Goal: Information Seeking & Learning: Find specific fact

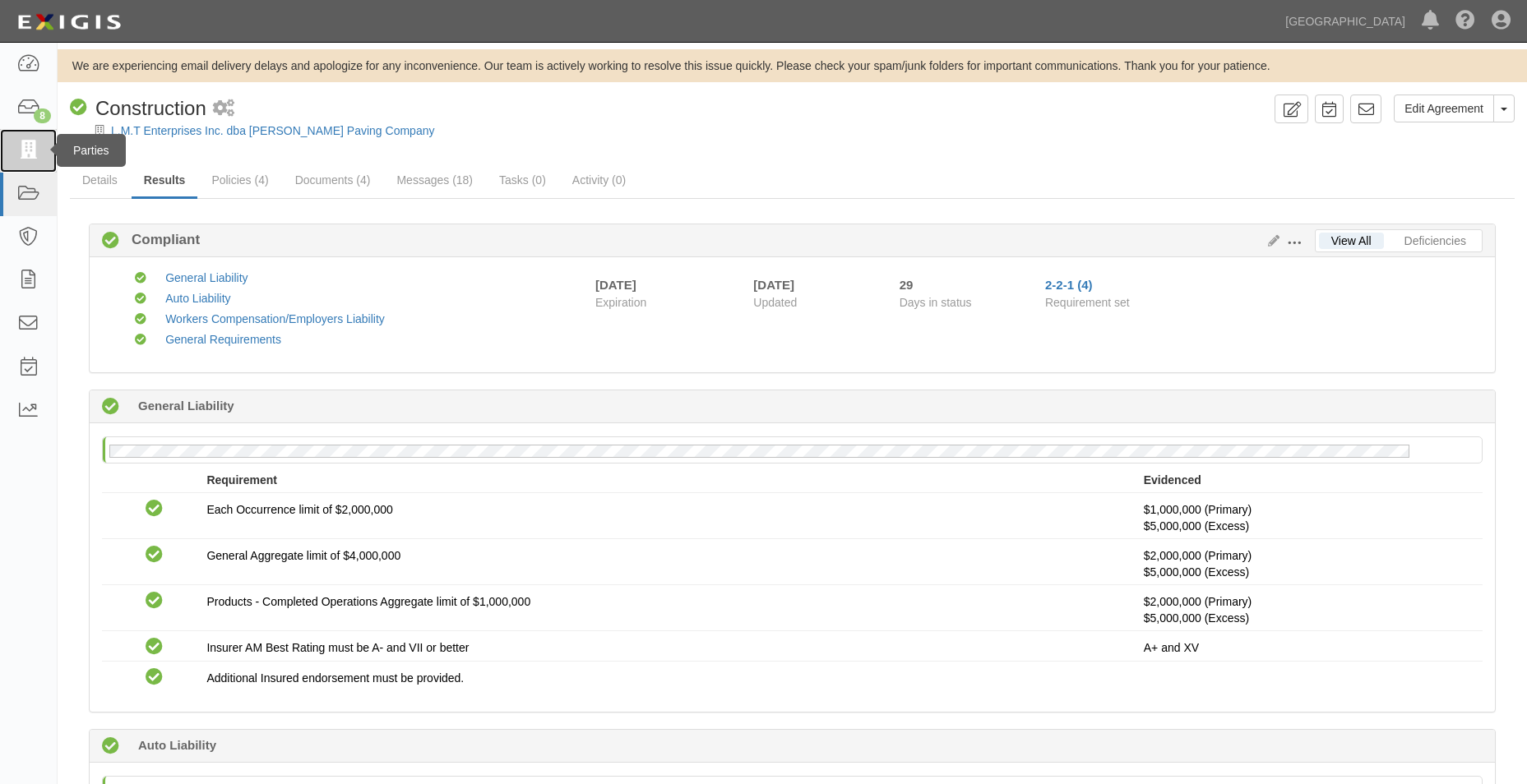
click at [34, 145] on icon at bounding box center [28, 150] width 23 height 19
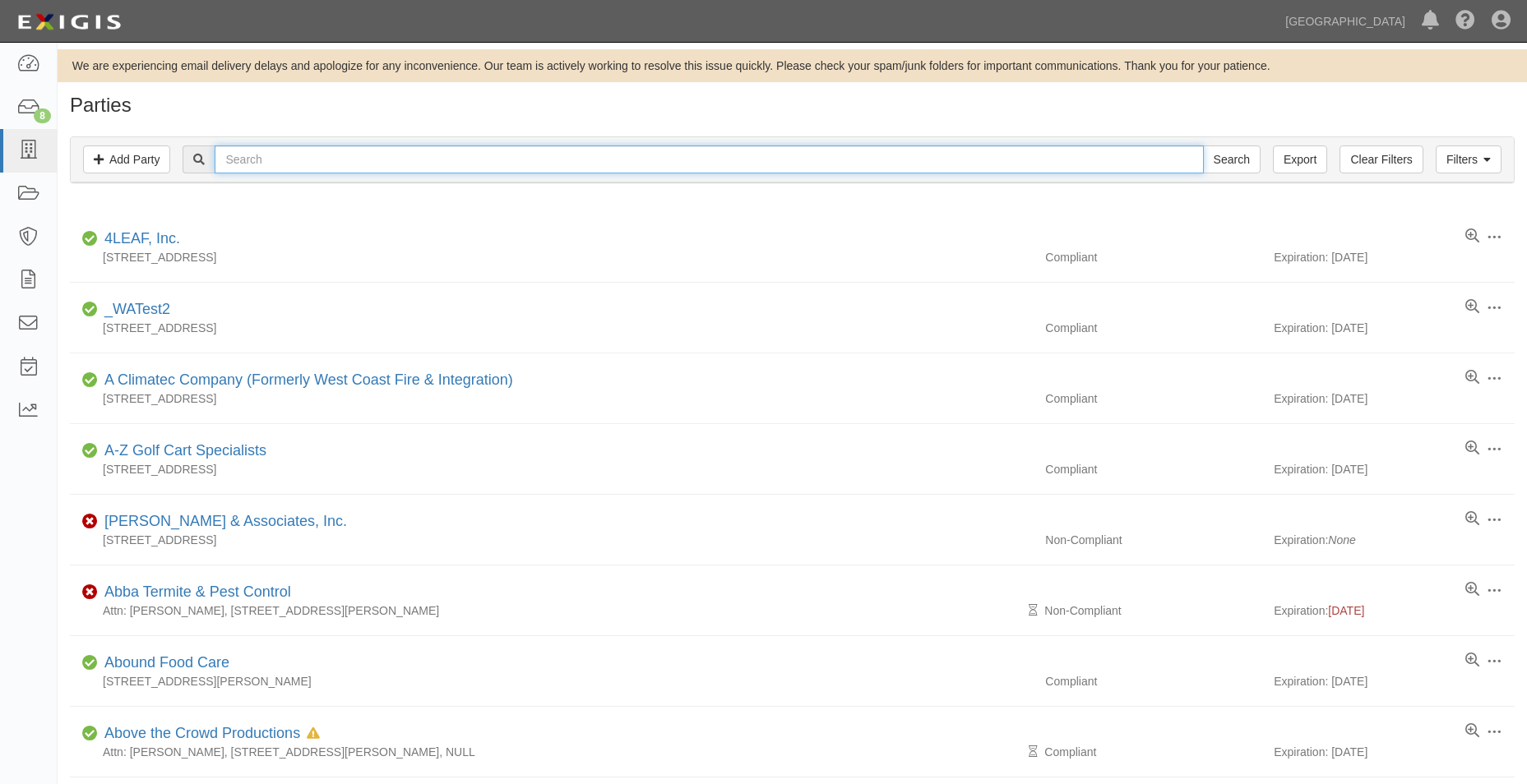
click at [449, 169] on input "text" at bounding box center [708, 159] width 988 height 28
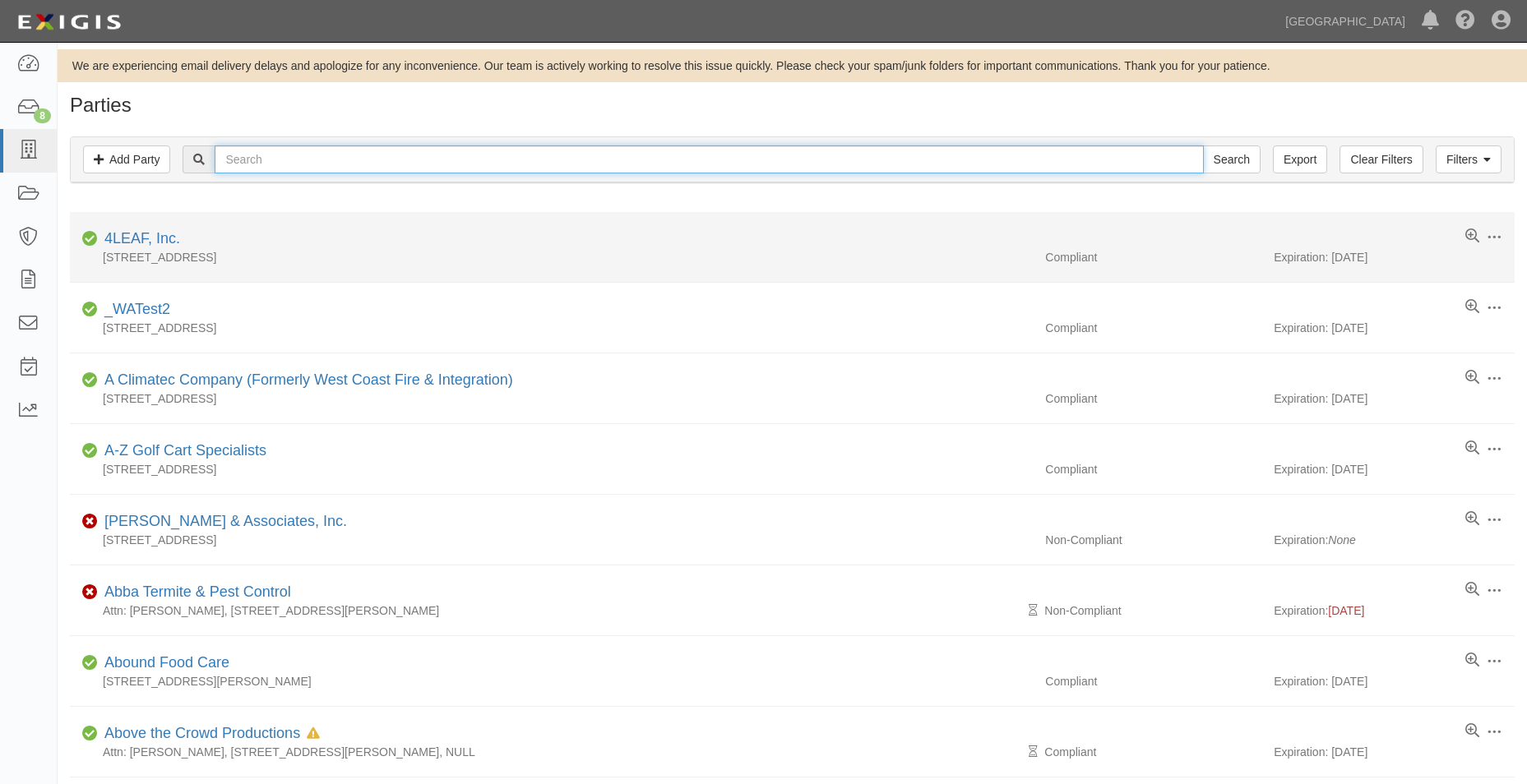
type input "mortise & tenon"
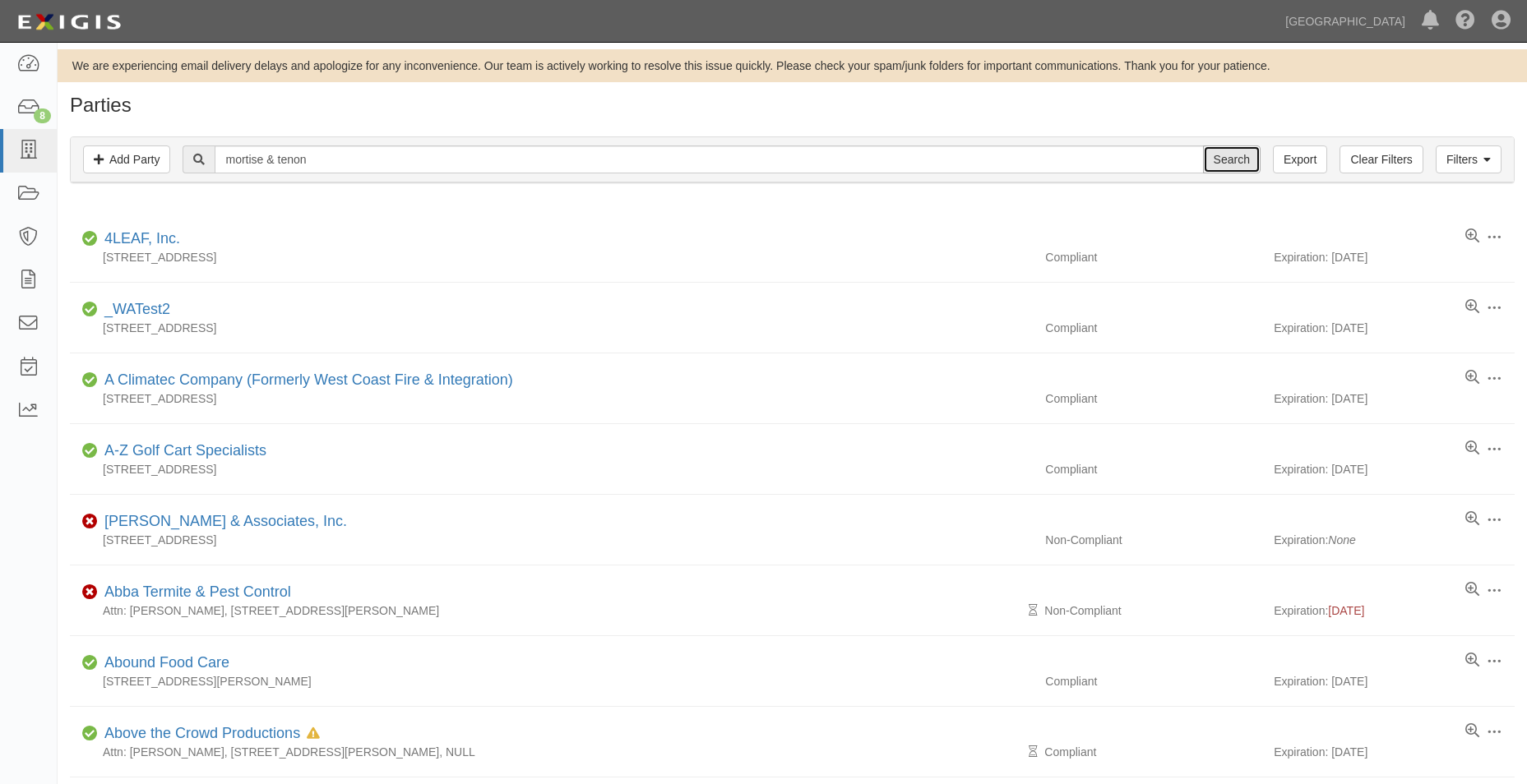
click at [1224, 148] on input "Search" at bounding box center [1231, 159] width 57 height 28
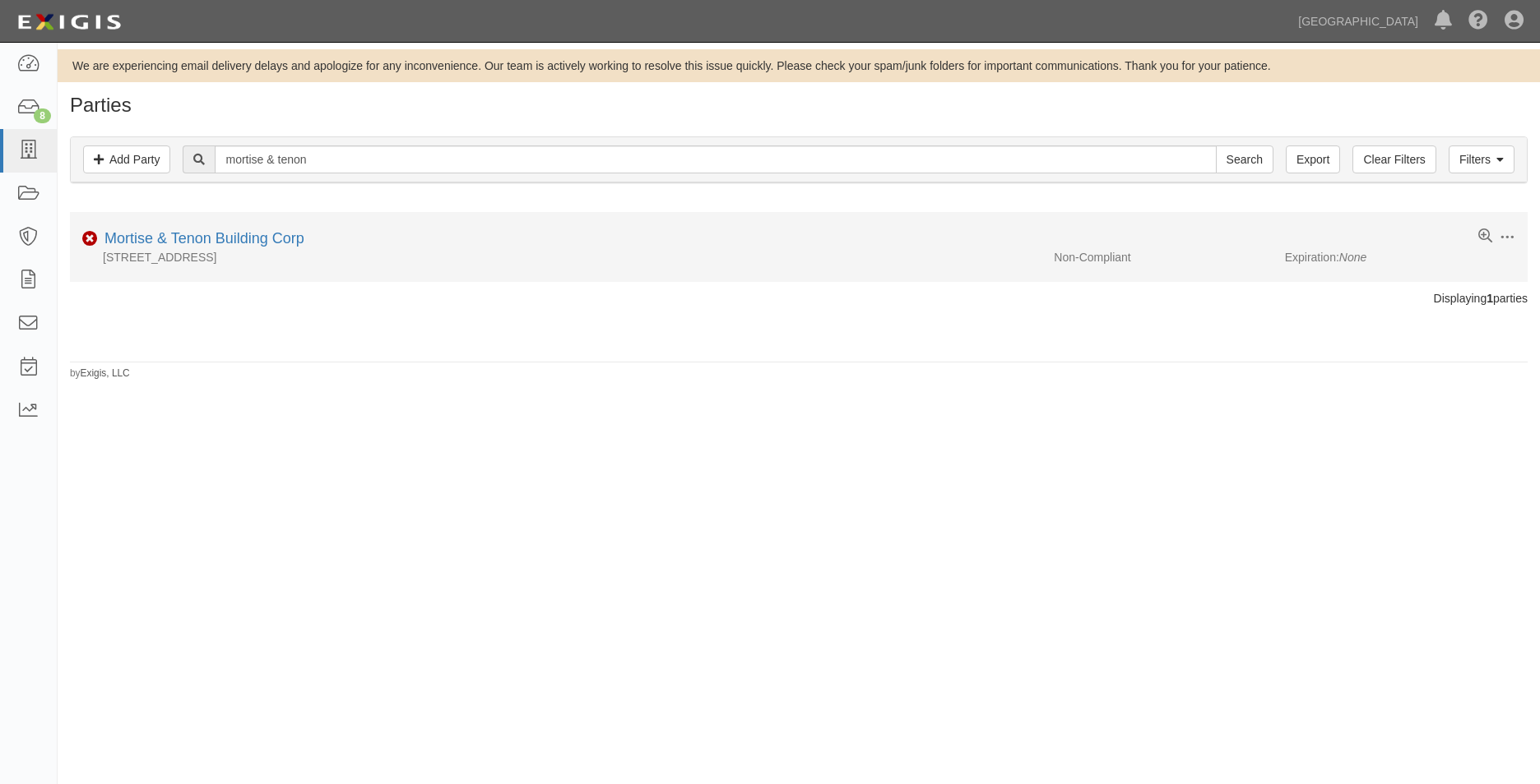
click at [199, 251] on div "14269 Imperial Hwy, La Mirada, CA 90638, United States" at bounding box center [555, 257] width 971 height 16
click at [201, 242] on link "Mortise & Tenon Building Corp" at bounding box center [204, 239] width 199 height 16
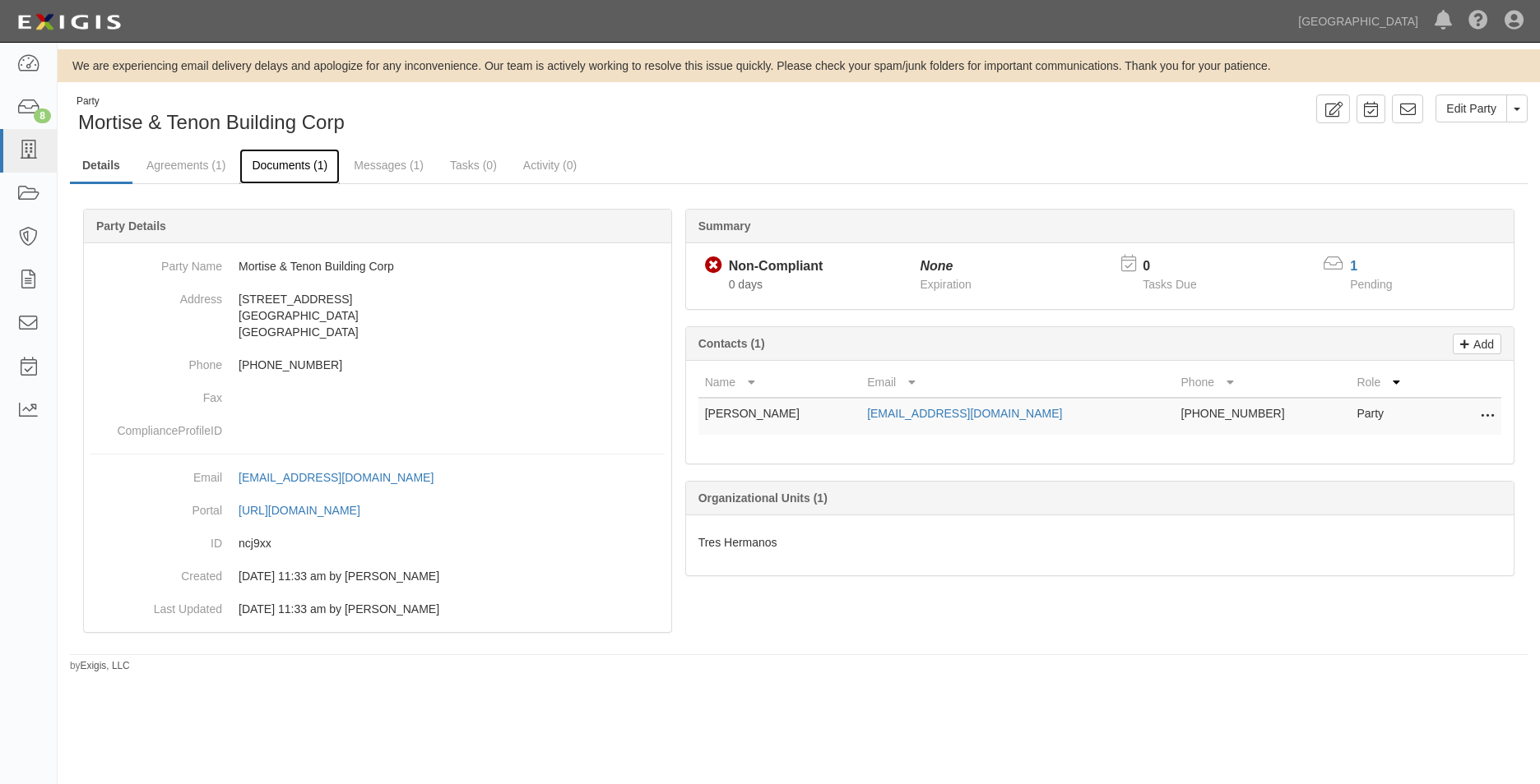
click at [268, 158] on link "Documents (1)" at bounding box center [290, 166] width 100 height 36
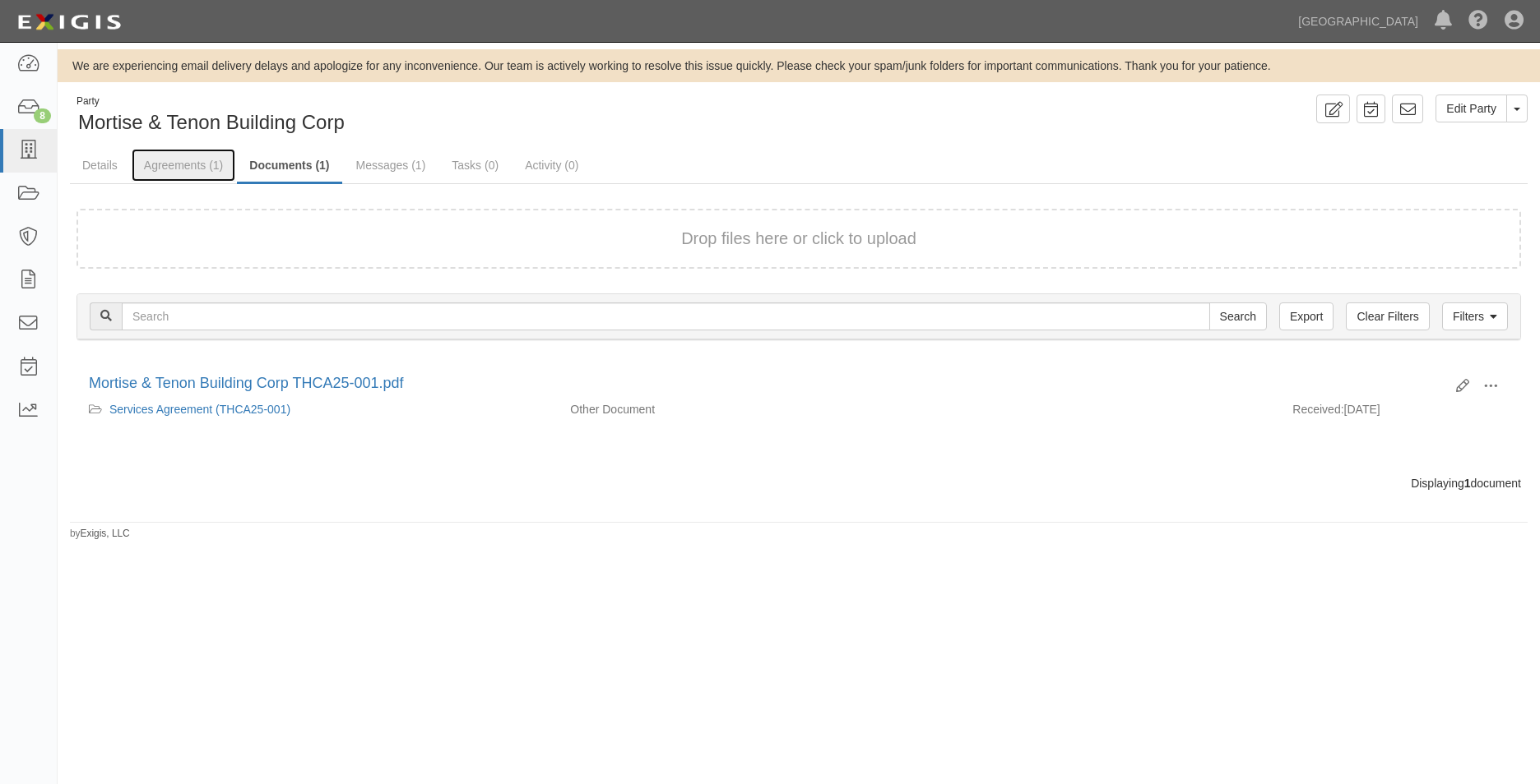
click at [184, 166] on link "Agreements (1)" at bounding box center [183, 164] width 104 height 33
click at [107, 171] on link "Details" at bounding box center [99, 166] width 60 height 36
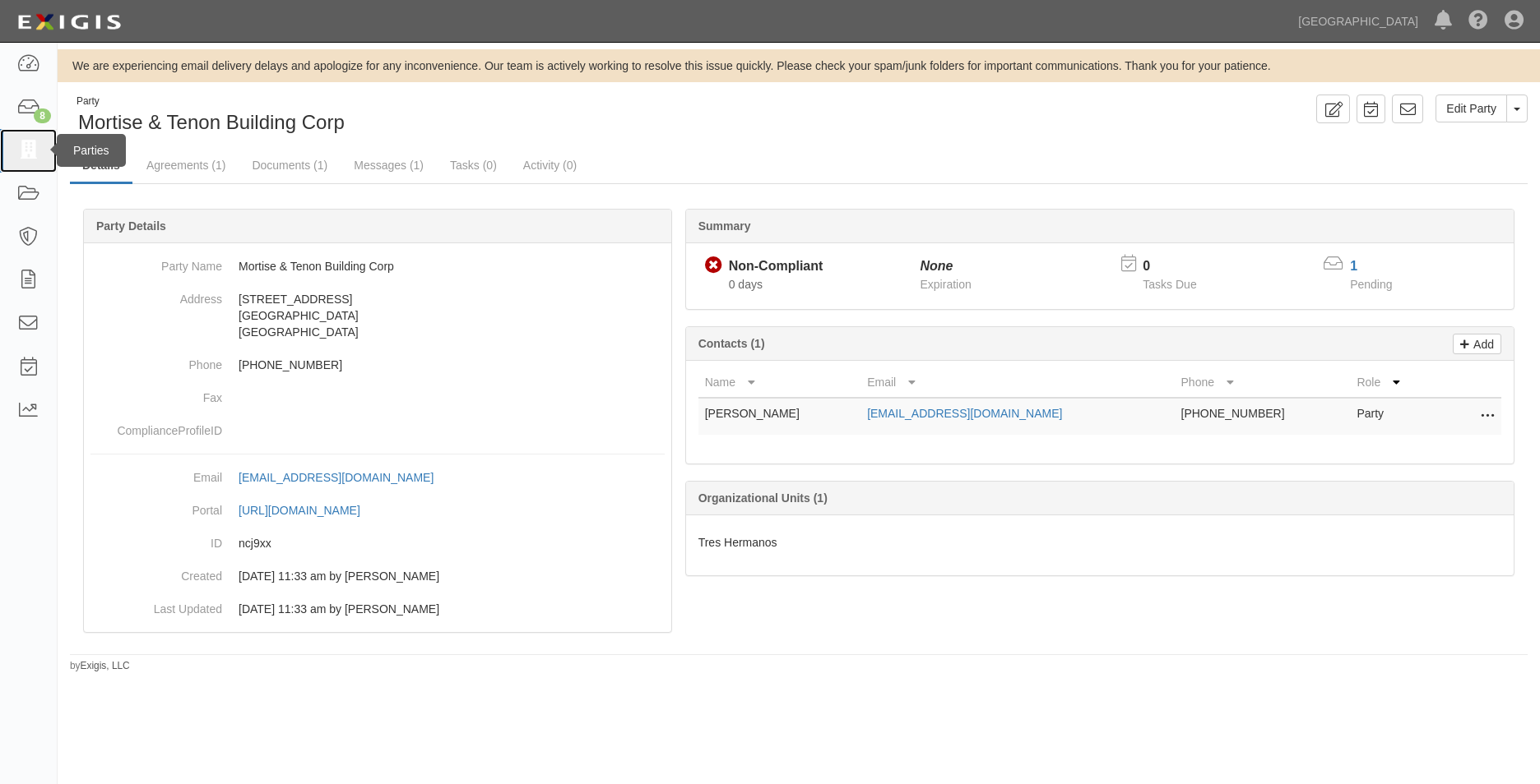
click at [33, 136] on link at bounding box center [28, 150] width 56 height 44
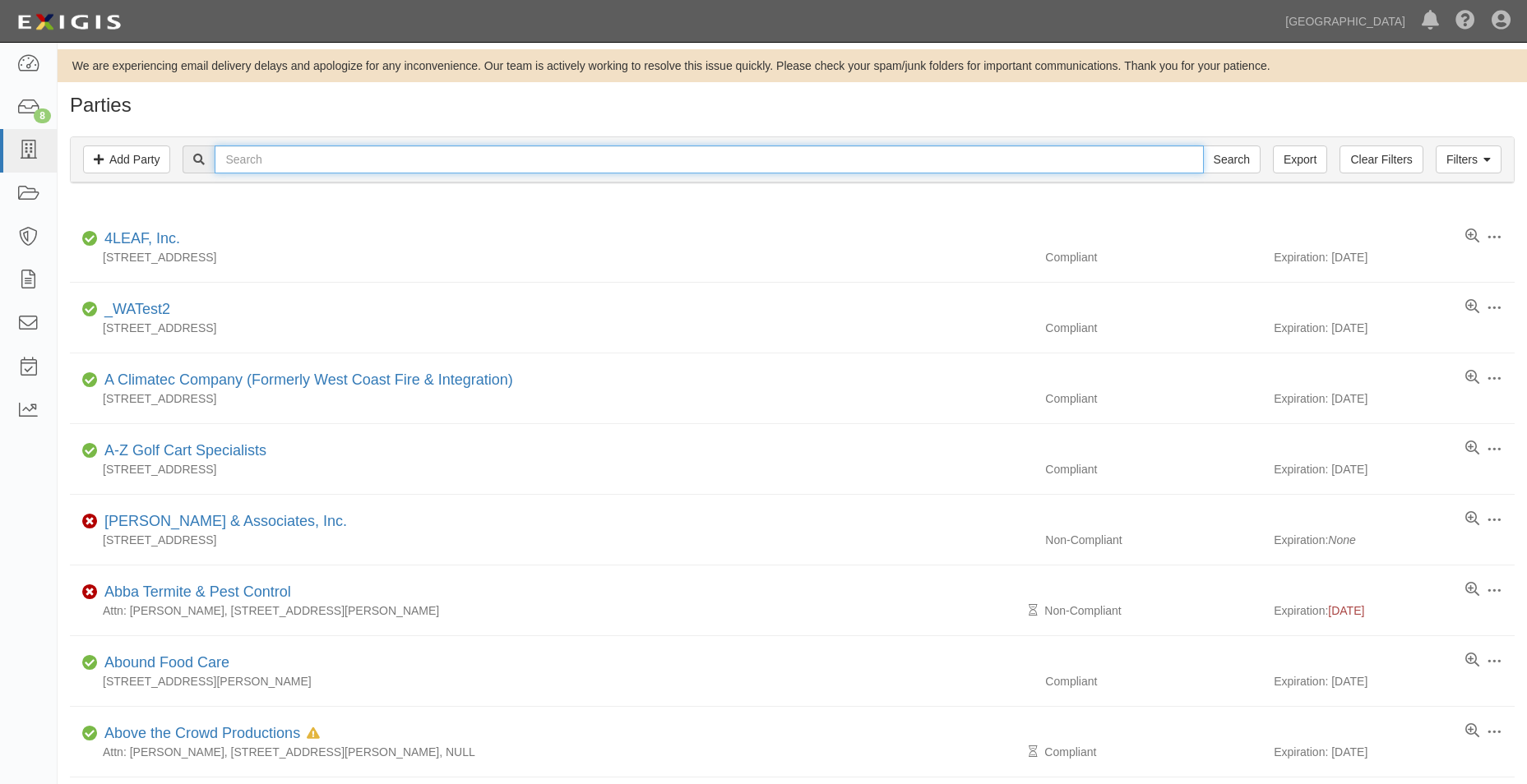
click at [266, 166] on input "text" at bounding box center [708, 159] width 988 height 28
type input "c"
type input "Chino Basin Desalter"
click at [1202, 146] on input "Search" at bounding box center [1231, 159] width 57 height 28
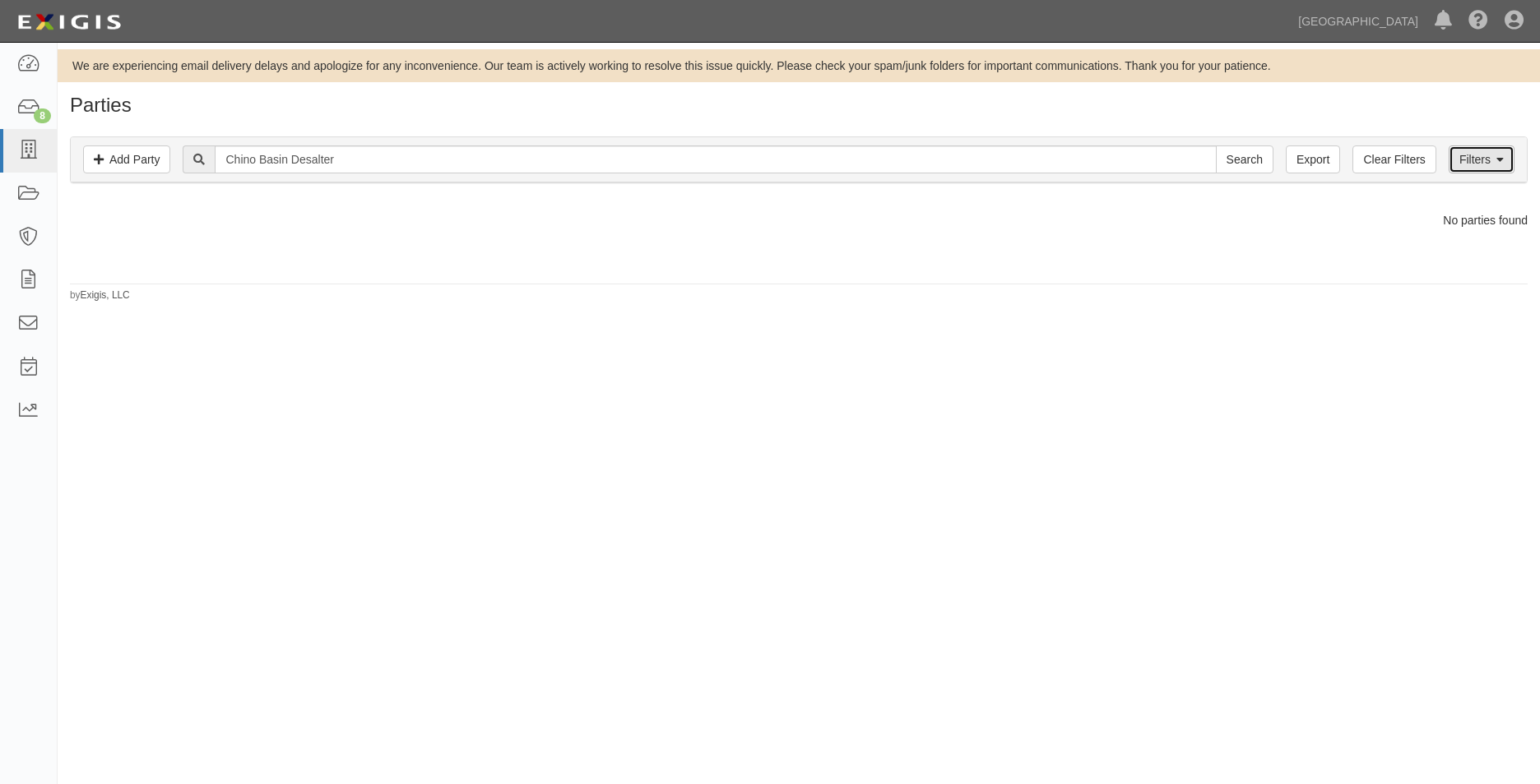
click at [1505, 155] on link "Filters" at bounding box center [1482, 159] width 66 height 28
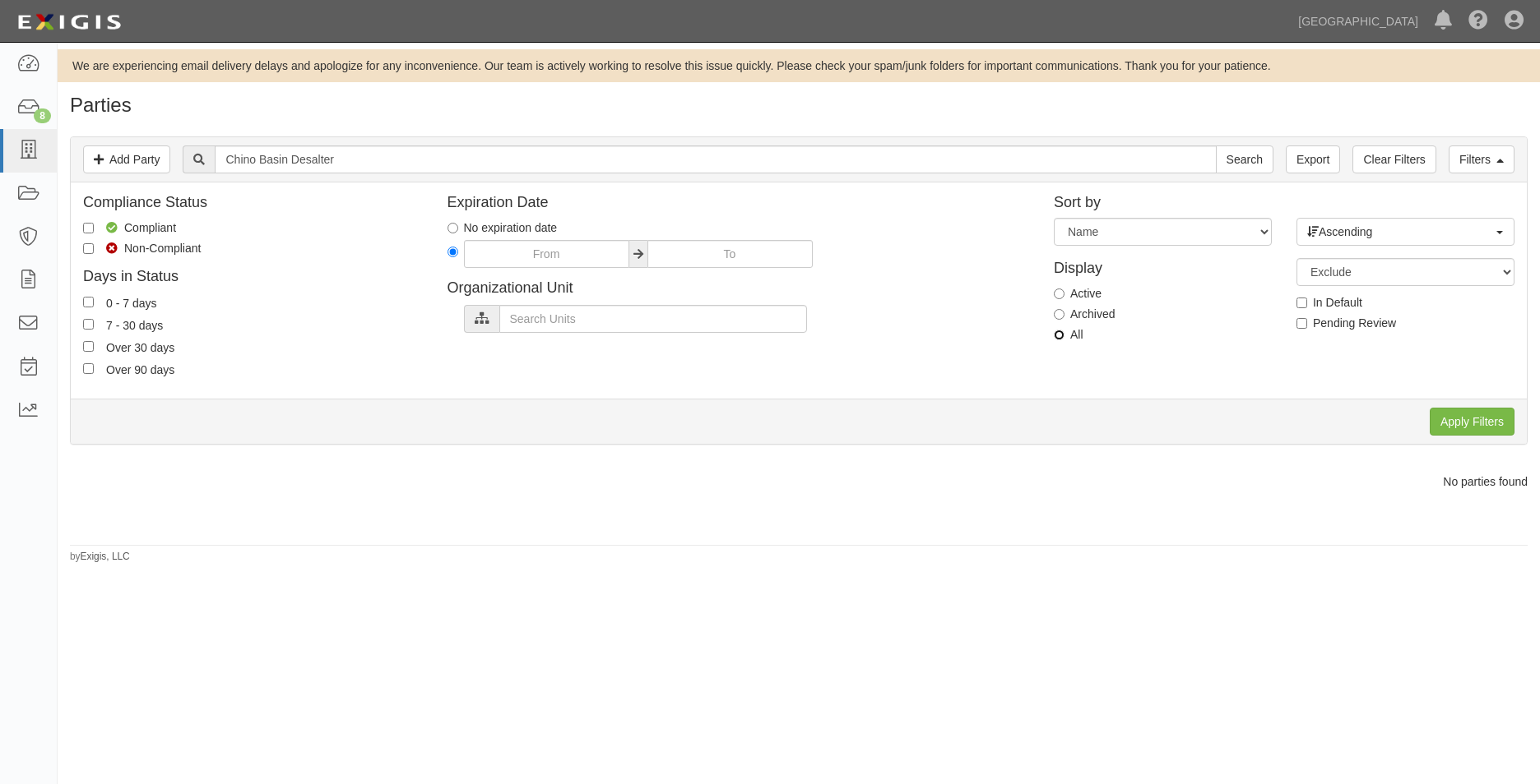
click at [1053, 338] on input "All" at bounding box center [1059, 335] width 11 height 11
radio input "true"
click at [1493, 420] on input "Apply Filters" at bounding box center [1471, 421] width 85 height 28
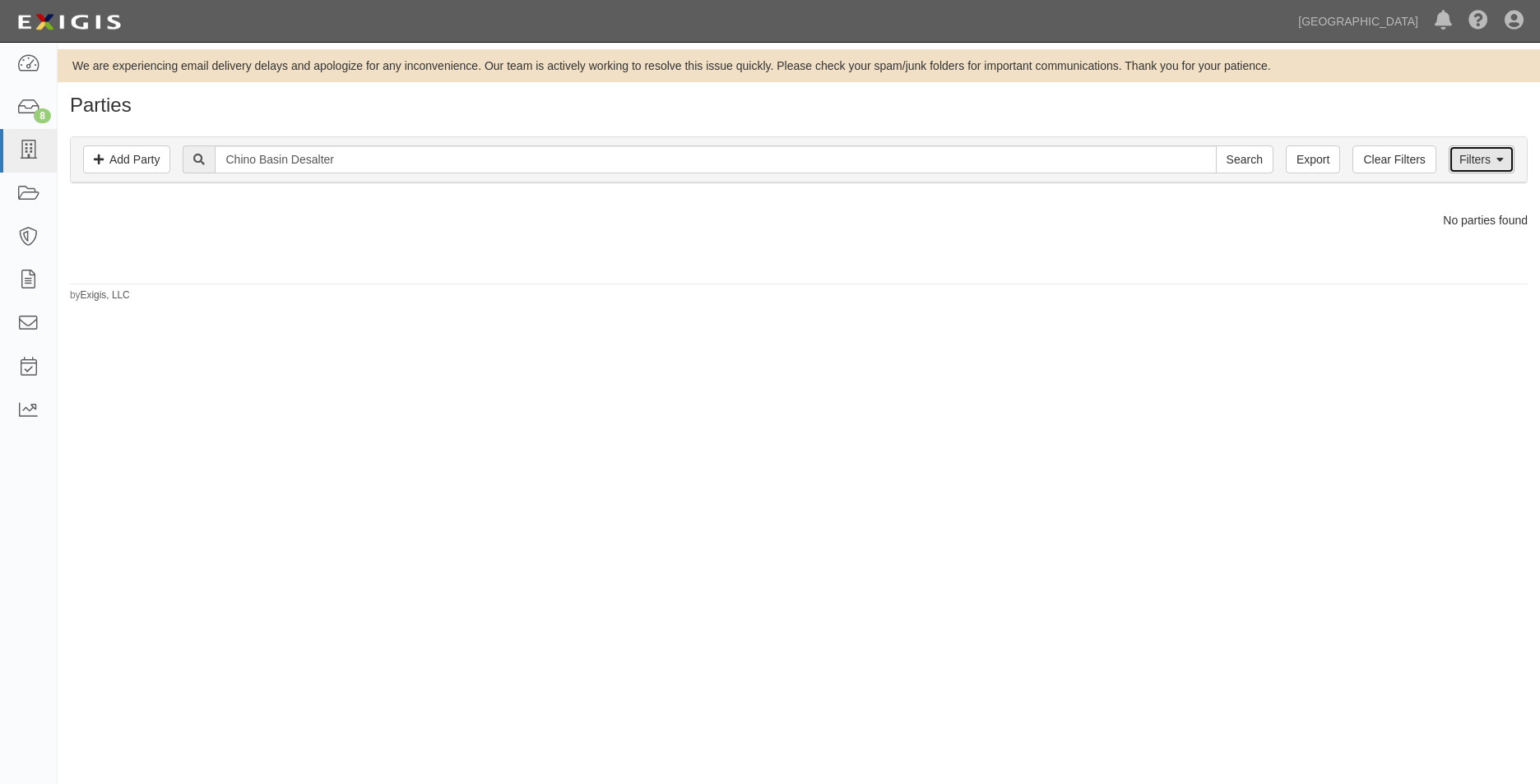
click at [1500, 155] on icon at bounding box center [1500, 160] width 7 height 12
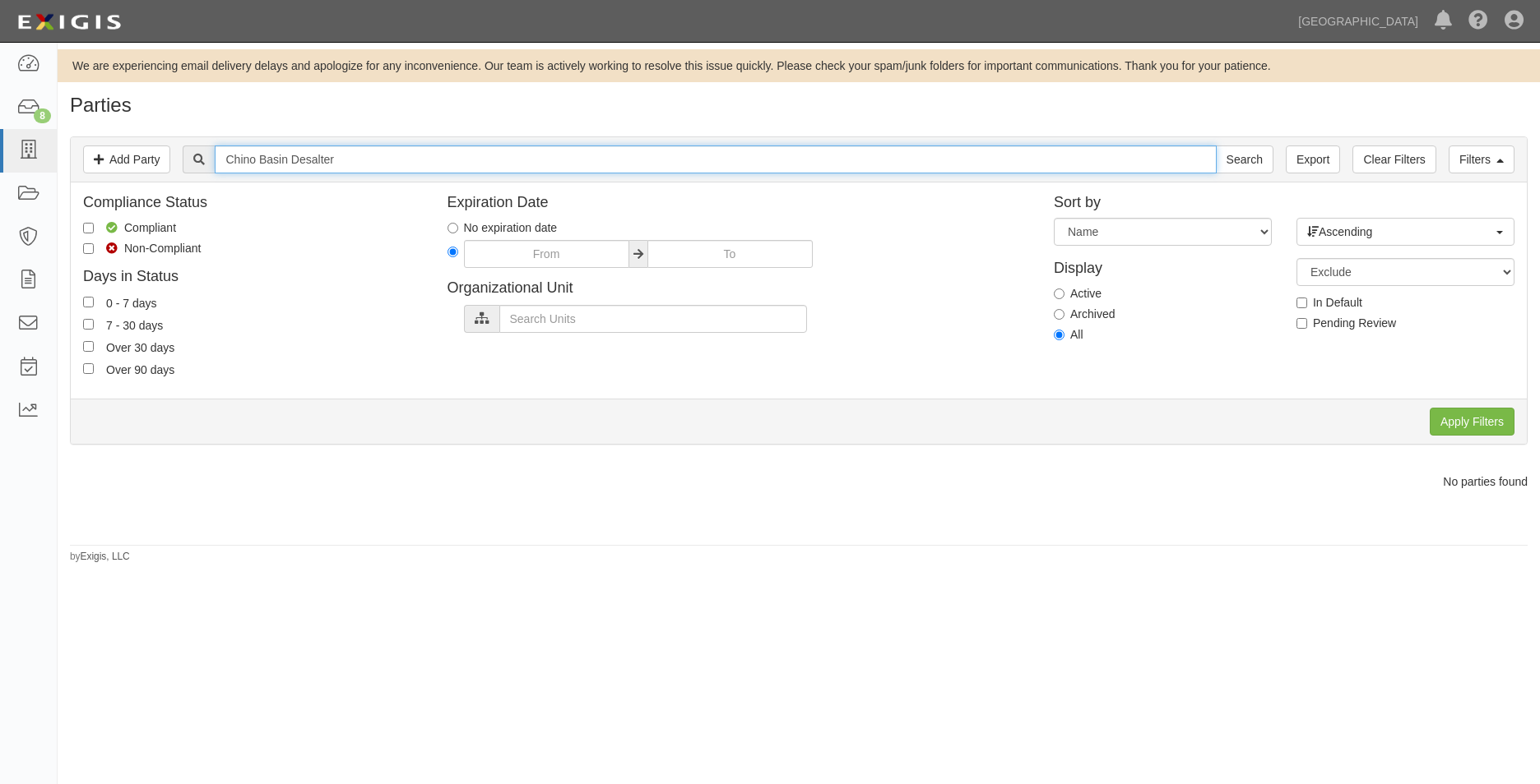
click at [380, 154] on input "Chino Basin Desalter" at bounding box center [715, 159] width 1001 height 28
type input "Chino Basin"
click at [1215, 146] on input "Search" at bounding box center [1244, 159] width 57 height 28
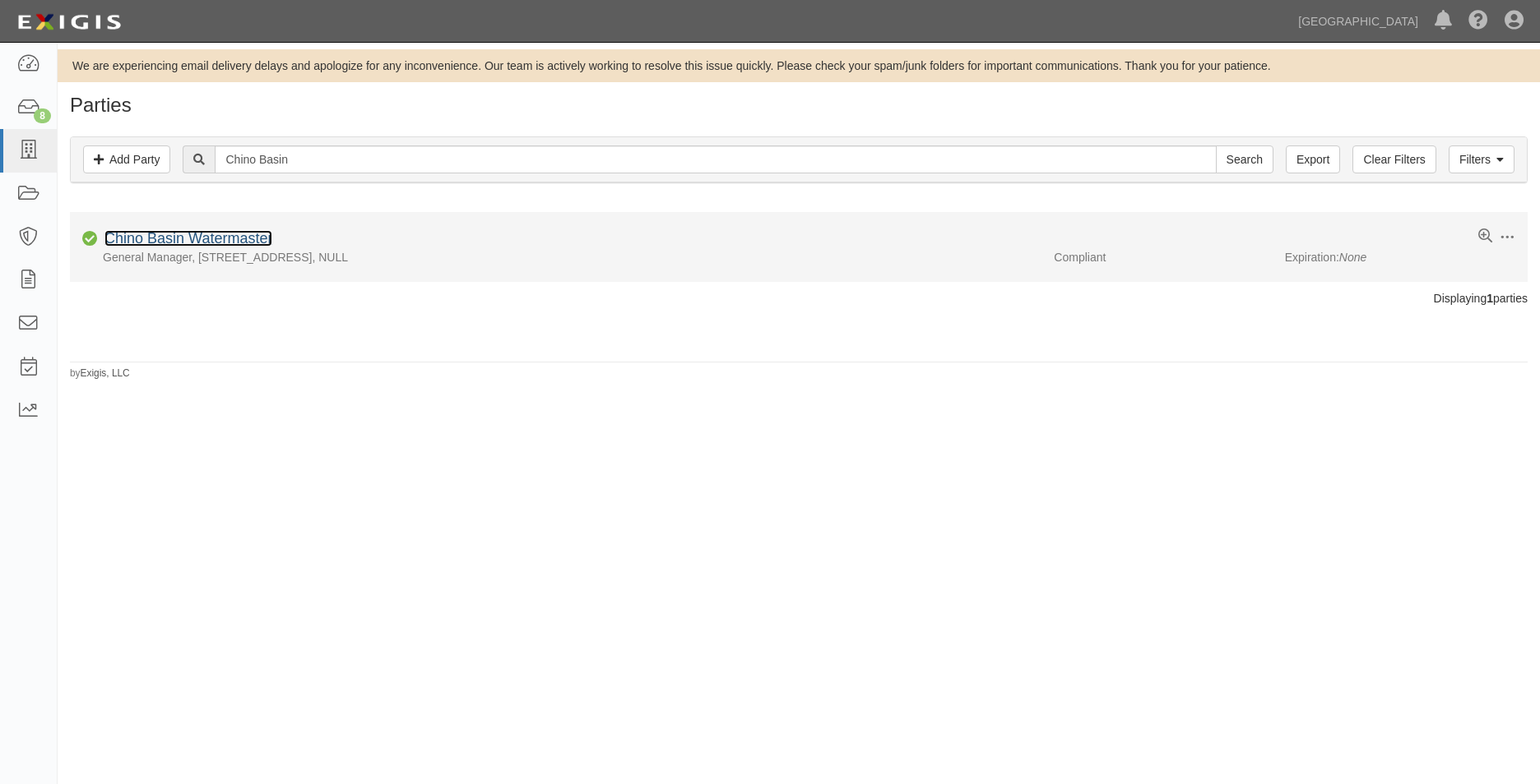
click at [174, 244] on link "Chino Basin Watermaster" at bounding box center [189, 239] width 168 height 16
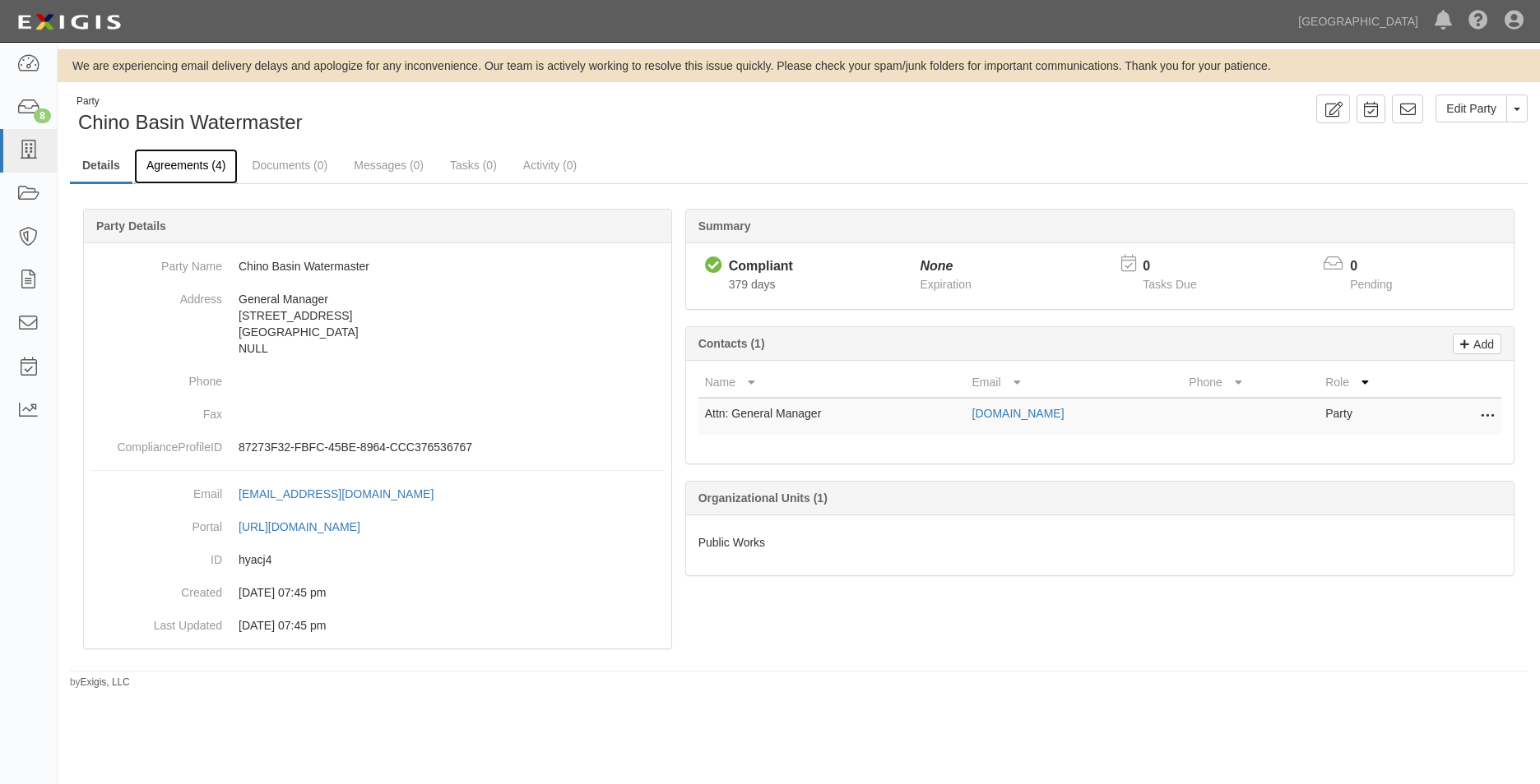
click at [216, 169] on link "Agreements (4)" at bounding box center [186, 166] width 104 height 36
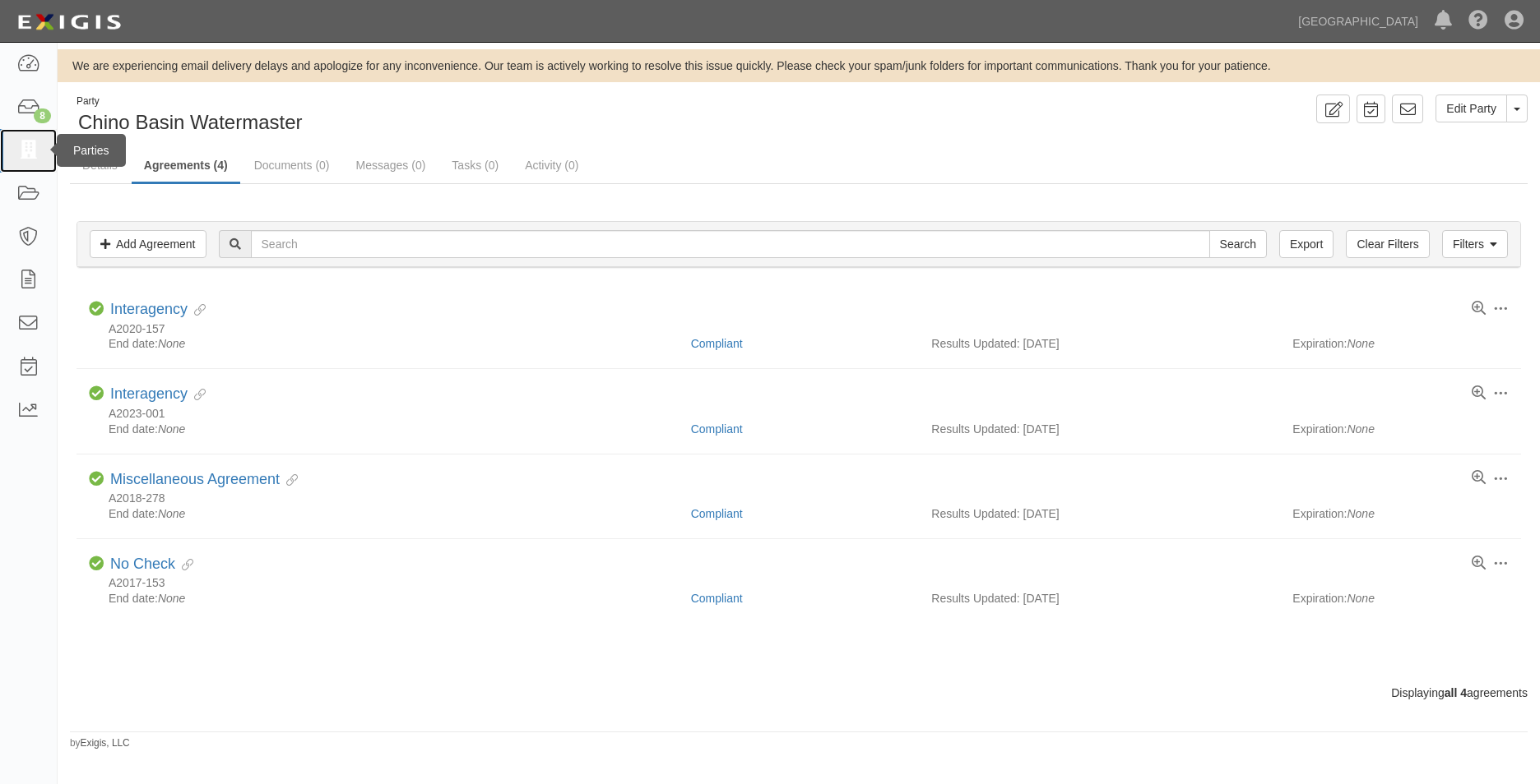
click at [8, 138] on link at bounding box center [28, 150] width 56 height 44
